Goal: Task Accomplishment & Management: Complete application form

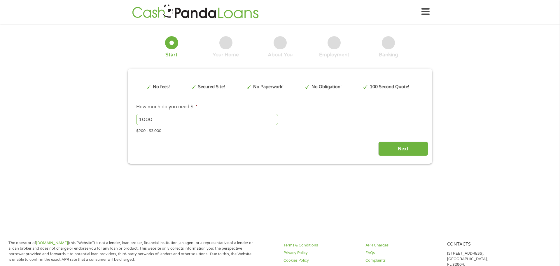
click at [393, 157] on div "This field is hidden when viewing the form gclid This field is hidden when view…" at bounding box center [280, 116] width 304 height 95
click at [404, 146] on input "Next" at bounding box center [403, 148] width 50 height 14
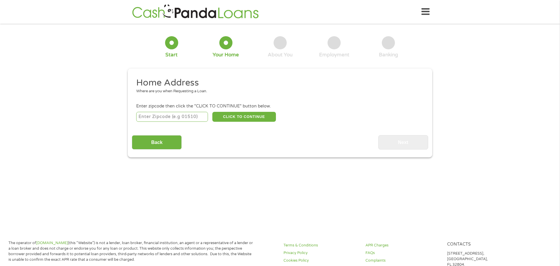
click at [179, 118] on input "number" at bounding box center [172, 117] width 72 height 10
type input "64744"
drag, startPoint x: 246, startPoint y: 115, endPoint x: 246, endPoint y: 145, distance: 29.4
click at [247, 115] on button "CLICK TO CONTINUE" at bounding box center [244, 117] width 64 height 10
type input "64744"
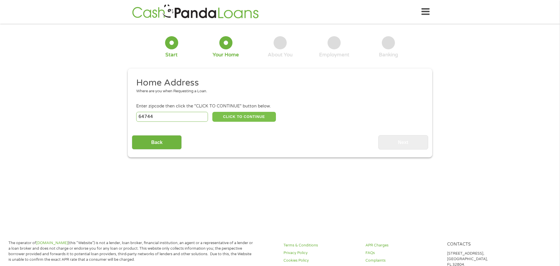
type input "[GEOGRAPHIC_DATA]"
select select "[US_STATE]"
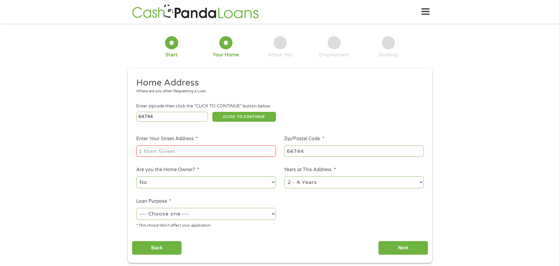
click at [239, 153] on input "Enter Your Street Address *" at bounding box center [206, 150] width 140 height 11
type input "1507 S Summer St"
click at [261, 183] on select "No Yes" at bounding box center [206, 182] width 140 height 12
click at [303, 178] on select "1 Year or less 1 - 2 Years 2 - 4 Years Over 4 Years" at bounding box center [354, 182] width 140 height 12
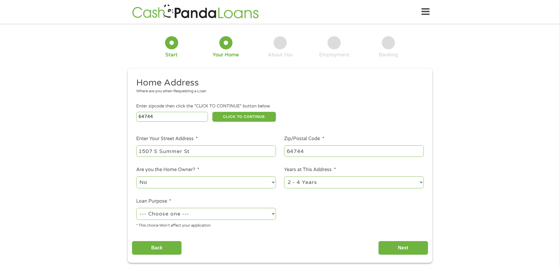
click at [300, 183] on select "1 Year or less 1 - 2 Years 2 - 4 Years Over 4 Years" at bounding box center [354, 182] width 140 height 12
click at [260, 211] on select "--- Choose one --- Pay Bills Debt Consolidation Home Improvement Major Purchase…" at bounding box center [206, 214] width 140 height 12
select select "paybills"
click at [136, 208] on select "--- Choose one --- Pay Bills Debt Consolidation Home Improvement Major Purchase…" at bounding box center [206, 214] width 140 height 12
click at [397, 248] on input "Next" at bounding box center [403, 247] width 50 height 14
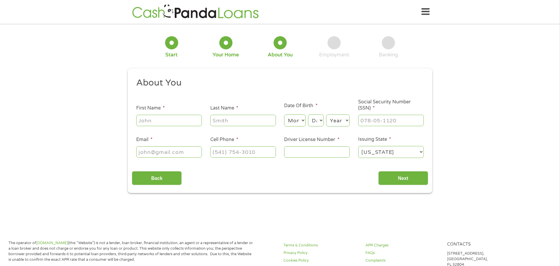
scroll to position [2, 2]
click at [191, 117] on input "First Name *" at bounding box center [169, 120] width 66 height 11
type input "[PERSON_NAME]"
type input "[EMAIL_ADDRESS][DOMAIN_NAME]"
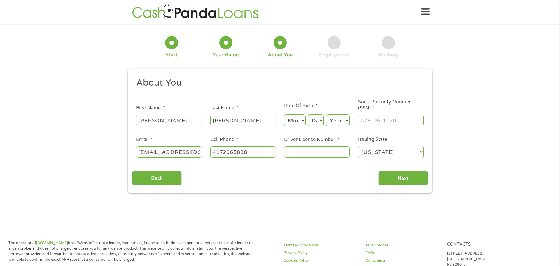
type input "[PHONE_NUMBER]"
click at [299, 122] on select "Month 1 2 3 4 5 6 7 8 9 10 11 12" at bounding box center [294, 120] width 21 height 12
select select "3"
click at [284, 114] on select "Month 1 2 3 4 5 6 7 8 9 10 11 12" at bounding box center [294, 120] width 21 height 12
click at [312, 128] on ul "About You This field is hidden when viewing the form Title * --- Choose one ---…" at bounding box center [280, 120] width 296 height 86
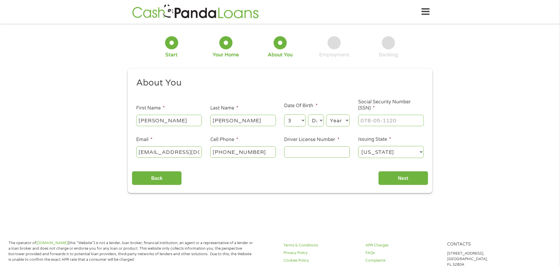
click at [314, 124] on select "Day 1 2 3 4 5 6 7 8 9 10 11 12 13 14 15 16 17 18 19 20 21 22 23 24 25 26 27 28 …" at bounding box center [316, 120] width 16 height 12
select select "25"
click at [308, 114] on select "Day 1 2 3 4 5 6 7 8 9 10 11 12 13 14 15 16 17 18 19 20 21 22 23 24 25 26 27 28 …" at bounding box center [316, 120] width 16 height 12
click at [343, 124] on select "Year [DATE] 2006 2005 2004 2003 2002 2001 2000 1999 1998 1997 1996 1995 1994 19…" at bounding box center [338, 120] width 24 height 12
select select "1994"
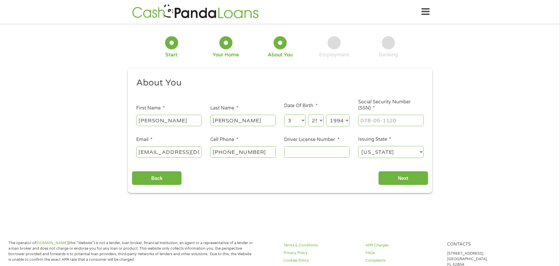
click at [326, 114] on select "Year [DATE] 2006 2005 2004 2003 2002 2001 2000 1999 1998 1997 1996 1995 1994 19…" at bounding box center [338, 120] width 24 height 12
click at [374, 117] on input "___-__-____" at bounding box center [391, 120] width 66 height 11
type input "498-08-3808"
click at [340, 154] on input "Driver License Number *" at bounding box center [317, 151] width 66 height 11
type input "Y077180002"
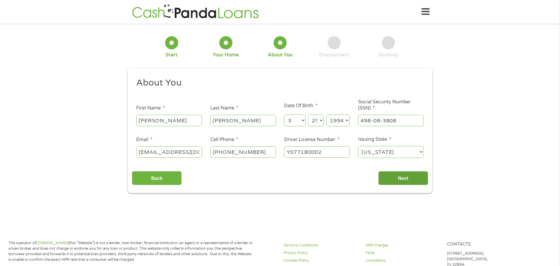
click at [391, 180] on input "Next" at bounding box center [403, 178] width 50 height 14
click at [402, 178] on input "Next" at bounding box center [403, 178] width 50 height 14
drag, startPoint x: 191, startPoint y: 126, endPoint x: 194, endPoint y: 120, distance: 6.1
click at [191, 122] on div "[PERSON_NAME]" at bounding box center [169, 120] width 66 height 13
click at [194, 120] on input "[PERSON_NAME]" at bounding box center [169, 120] width 66 height 11
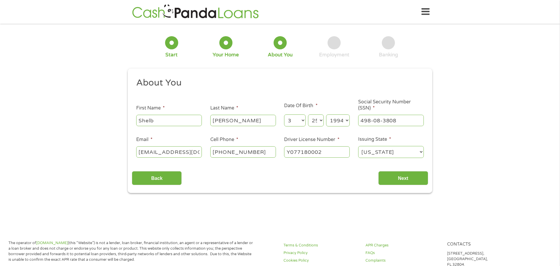
type input "[PERSON_NAME]"
click at [241, 123] on input "[PERSON_NAME]" at bounding box center [243, 120] width 66 height 11
type input "[PERSON_NAME]"
click at [165, 157] on input "[EMAIL_ADDRESS][DOMAIN_NAME]" at bounding box center [169, 151] width 66 height 11
type input "[EMAIL_ADDRESS][DOMAIN_NAME]"
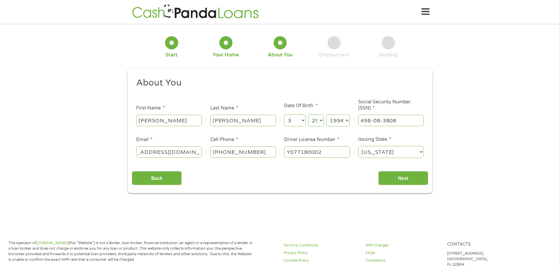
scroll to position [0, 0]
click at [368, 152] on select "[US_STATE] [US_STATE] [US_STATE] [US_STATE] [US_STATE] [US_STATE] [US_STATE] [U…" at bounding box center [391, 152] width 66 height 12
select select "[US_STATE]"
click at [358, 146] on select "[US_STATE] [US_STATE] [US_STATE] [US_STATE] [US_STATE] [US_STATE] [US_STATE] [U…" at bounding box center [391, 152] width 66 height 12
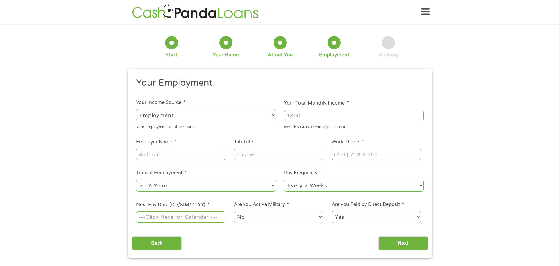
scroll to position [2, 2]
type input "(___) ___-____"
click at [380, 150] on input "(___) ___-____" at bounding box center [375, 153] width 89 height 11
click at [445, 143] on div "1 Start 2 Your Home 3 About You 4 Employment 5 Banking 6 This field is hidden w…" at bounding box center [280, 143] width 560 height 230
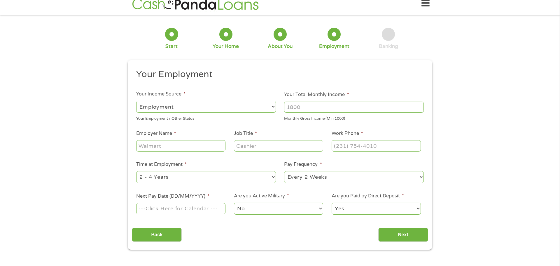
scroll to position [9, 0]
click at [167, 237] on input "Back" at bounding box center [157, 234] width 50 height 14
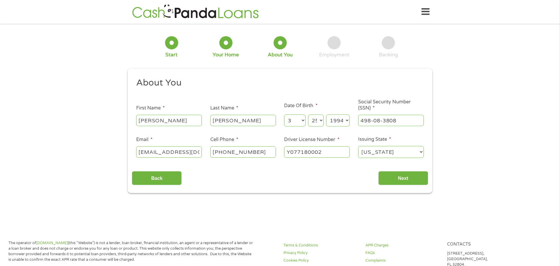
click at [399, 154] on select "[US_STATE] [US_STATE] [US_STATE] [US_STATE] [US_STATE] [US_STATE] [US_STATE] [U…" at bounding box center [391, 152] width 66 height 12
click at [358, 146] on select "[US_STATE] [US_STATE] [US_STATE] [US_STATE] [US_STATE] [US_STATE] [US_STATE] [U…" at bounding box center [391, 152] width 66 height 12
click at [403, 151] on select "[US_STATE] [US_STATE] [US_STATE] [US_STATE] [US_STATE] [US_STATE] [US_STATE] [U…" at bounding box center [391, 152] width 66 height 12
select select "[US_STATE]"
click at [358, 146] on select "[US_STATE] [US_STATE] [US_STATE] [US_STATE] [US_STATE] [US_STATE] [US_STATE] [U…" at bounding box center [391, 152] width 66 height 12
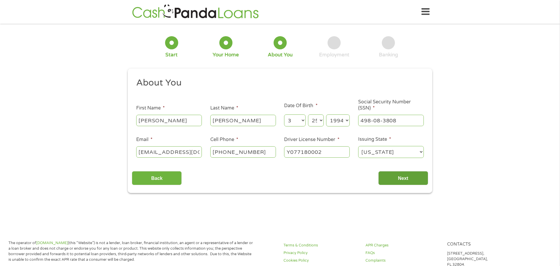
click at [403, 180] on input "Next" at bounding box center [403, 178] width 50 height 14
drag, startPoint x: 400, startPoint y: 179, endPoint x: 410, endPoint y: 178, distance: 9.7
click at [399, 179] on input "Next" at bounding box center [403, 178] width 50 height 14
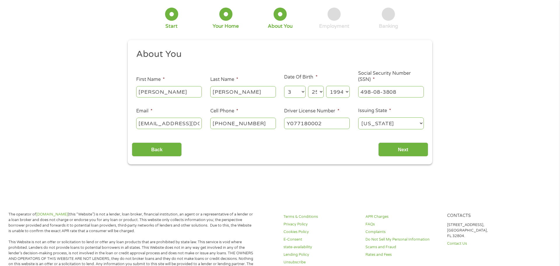
scroll to position [29, 0]
click at [415, 124] on select "[US_STATE] [US_STATE] [US_STATE] [US_STATE] [US_STATE] [US_STATE] [US_STATE] [U…" at bounding box center [391, 122] width 66 height 12
click at [358, 116] on select "[US_STATE] [US_STATE] [US_STATE] [US_STATE] [US_STATE] [US_STATE] [US_STATE] [U…" at bounding box center [391, 122] width 66 height 12
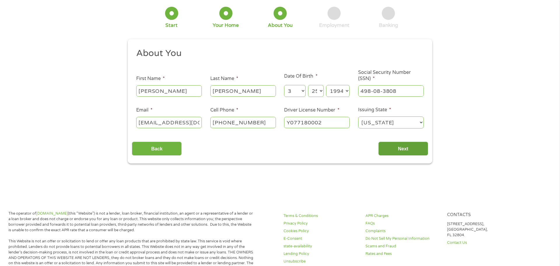
click at [412, 146] on input "Next" at bounding box center [403, 148] width 50 height 14
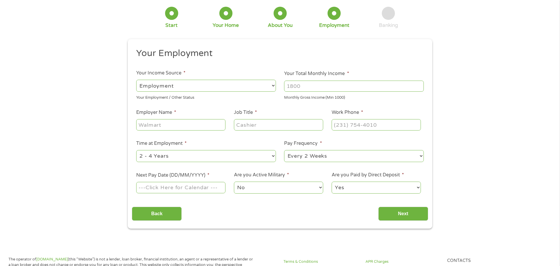
scroll to position [0, 0]
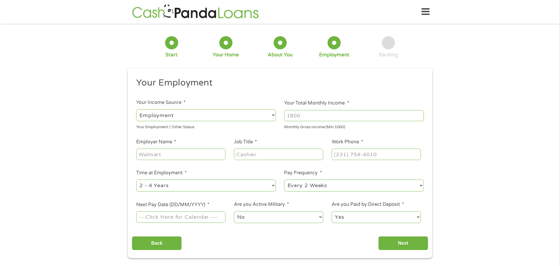
click at [310, 112] on input "Your Total Monthly Income *" at bounding box center [354, 115] width 140 height 11
type input "3000"
click at [203, 153] on input "Employer Name *" at bounding box center [180, 153] width 89 height 11
type input "Firefly Services"
type input "Direct Support Professional"
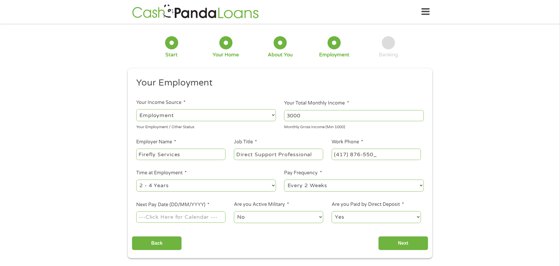
type input "[PHONE_NUMBER]"
select select "12months"
click at [169, 157] on tr "1 2 3 4 5" at bounding box center [156, 156] width 63 height 6
type input "[DATE]"
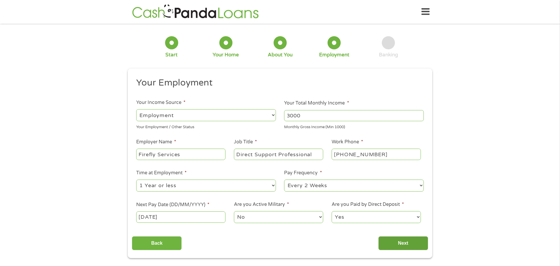
click at [394, 243] on input "Next" at bounding box center [403, 243] width 50 height 14
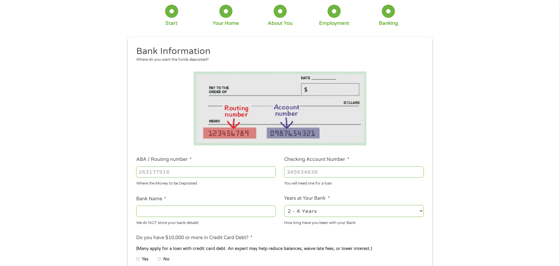
scroll to position [32, 0]
click at [173, 165] on div at bounding box center [206, 170] width 140 height 13
click at [174, 169] on input "ABA / Routing number *" at bounding box center [206, 171] width 140 height 11
type input "101105817"
type input "COMMUNITY NATIONAL BANK TRUST"
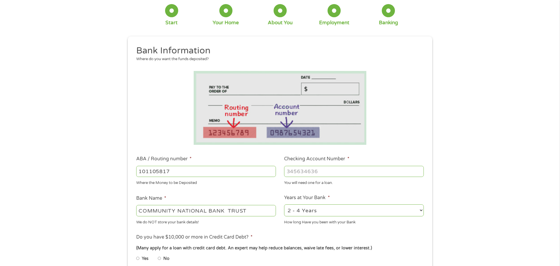
type input "101105817"
type input "2930008172"
click at [312, 213] on select "2 - 4 Years 6 - 12 Months 1 - 2 Years Over 4 Years" at bounding box center [354, 210] width 140 height 12
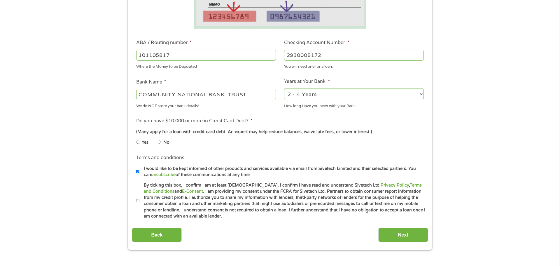
drag, startPoint x: 350, startPoint y: 87, endPoint x: 347, endPoint y: 90, distance: 3.9
click at [349, 88] on div "2 - 4 Years 6 - 12 Months 1 - 2 Years Over 4 Years" at bounding box center [354, 94] width 140 height 14
click at [345, 94] on select "2 - 4 Years 6 - 12 Months 1 - 2 Years Over 4 Years" at bounding box center [354, 94] width 140 height 12
select select "60months"
click at [284, 88] on select "2 - 4 Years 6 - 12 Months 1 - 2 Years Over 4 Years" at bounding box center [354, 94] width 140 height 12
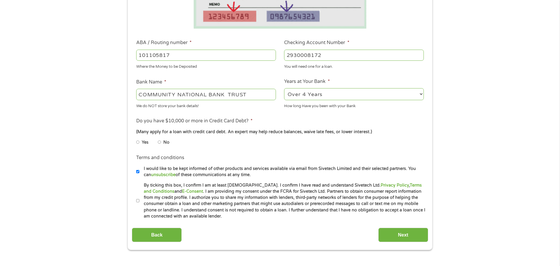
click at [368, 145] on div "Yes No" at bounding box center [279, 142] width 287 height 13
click at [160, 142] on input "No" at bounding box center [159, 141] width 3 height 9
radio input "true"
click at [136, 200] on input "By ticking this box, I confirm I am at least [DEMOGRAPHIC_DATA]. I confirm I ha…" at bounding box center [137, 200] width 3 height 9
checkbox input "true"
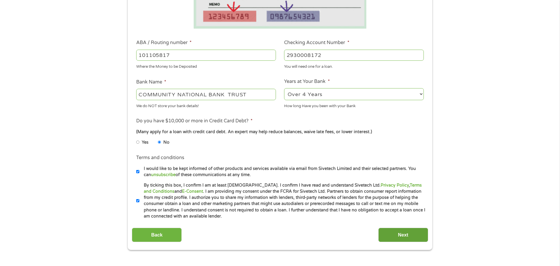
click at [407, 231] on input "Next" at bounding box center [403, 234] width 50 height 14
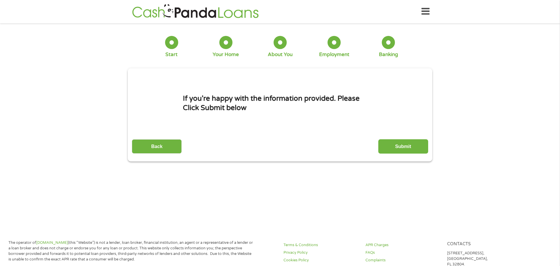
scroll to position [0, 0]
click at [396, 149] on input "Submit" at bounding box center [403, 146] width 50 height 14
